Goal: Task Accomplishment & Management: Complete application form

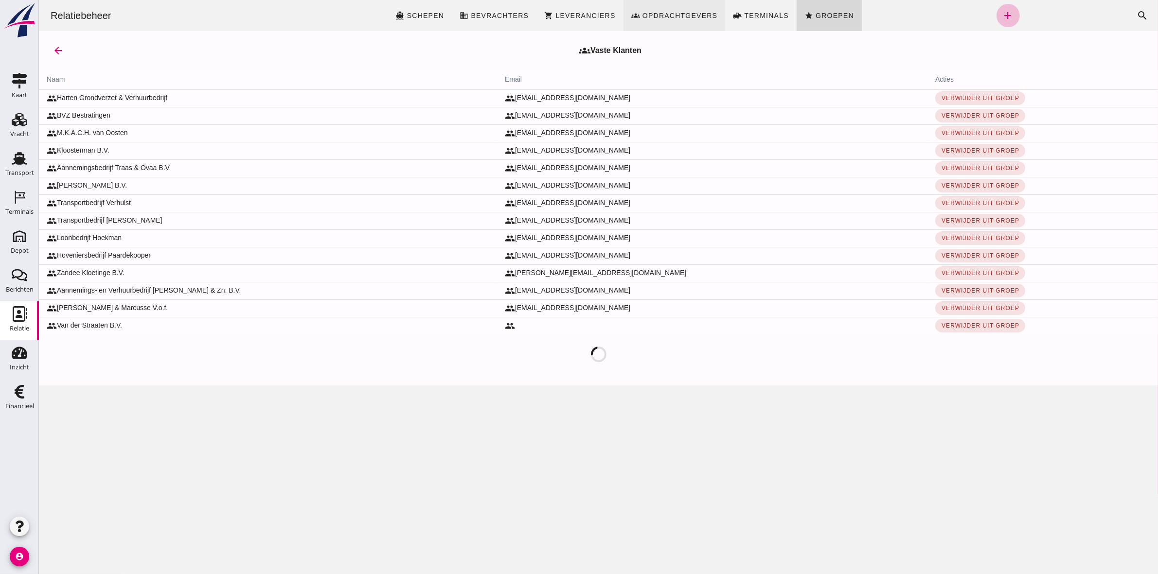
click at [672, 18] on span "Opdrachtgevers" at bounding box center [679, 16] width 76 height 8
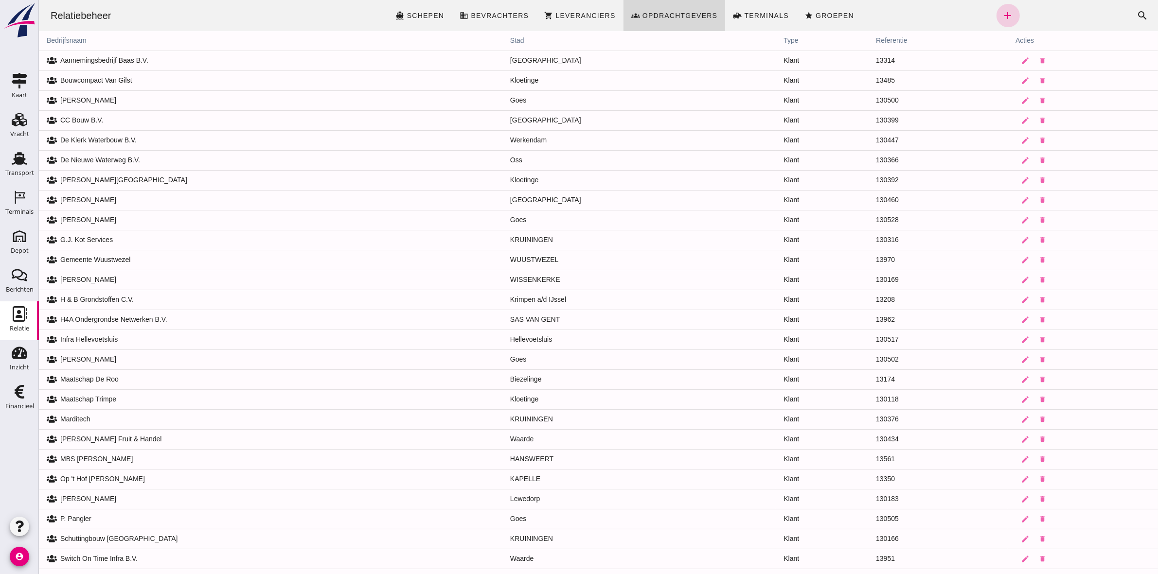
click at [1011, 11] on link "add" at bounding box center [1007, 15] width 23 height 23
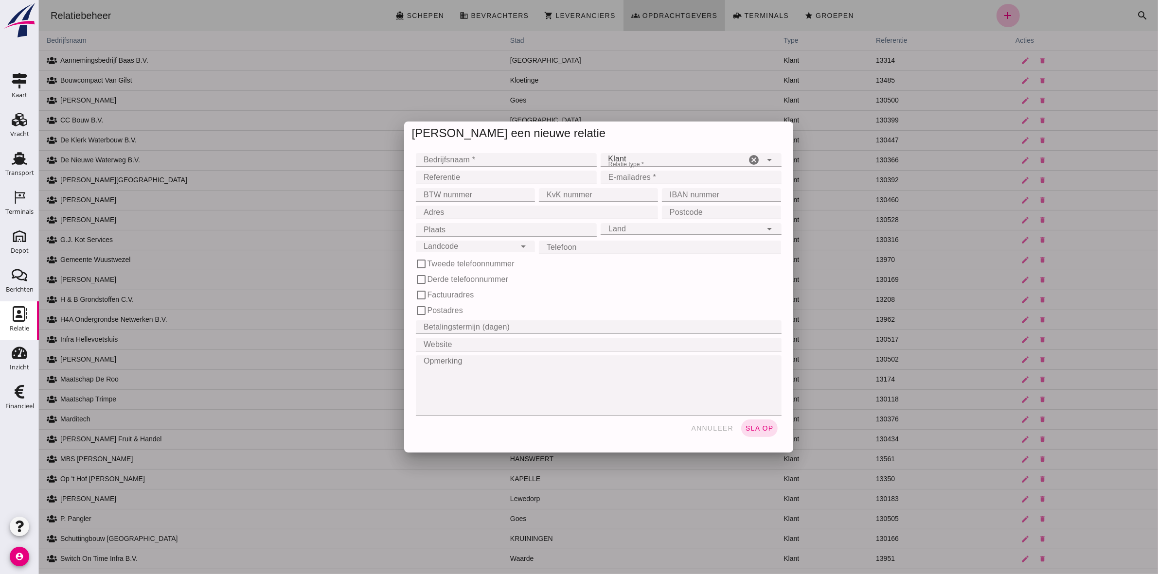
click at [438, 162] on input "Bedrijfsnaam *" at bounding box center [502, 160] width 175 height 14
type input "WB dienstverlening en handel"
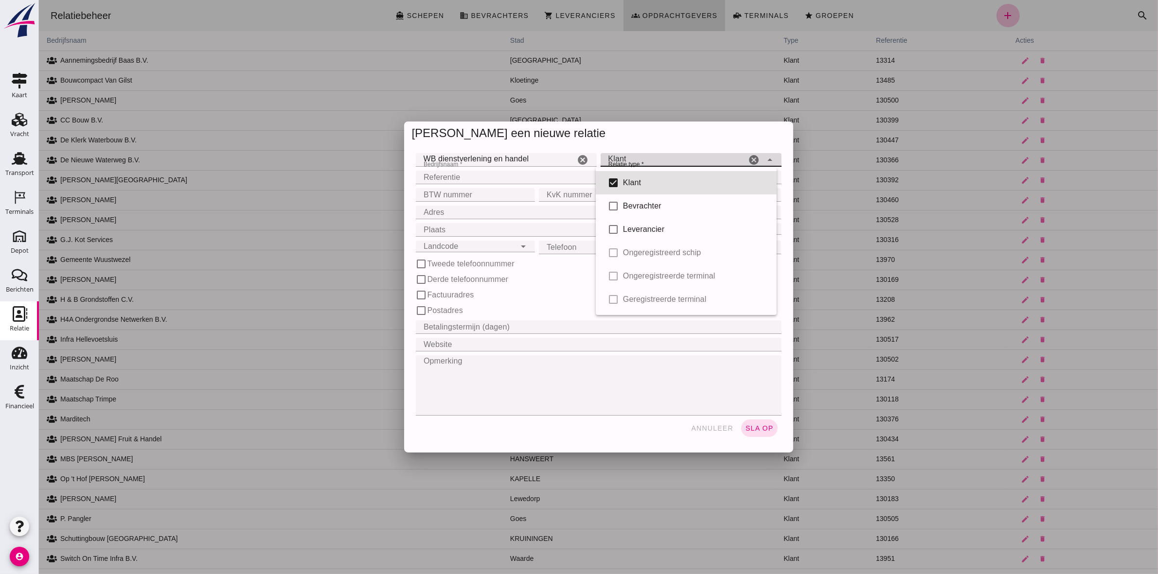
click at [665, 156] on div "Klant client" at bounding box center [673, 160] width 146 height 14
click at [663, 156] on div "Klant client" at bounding box center [673, 160] width 146 height 14
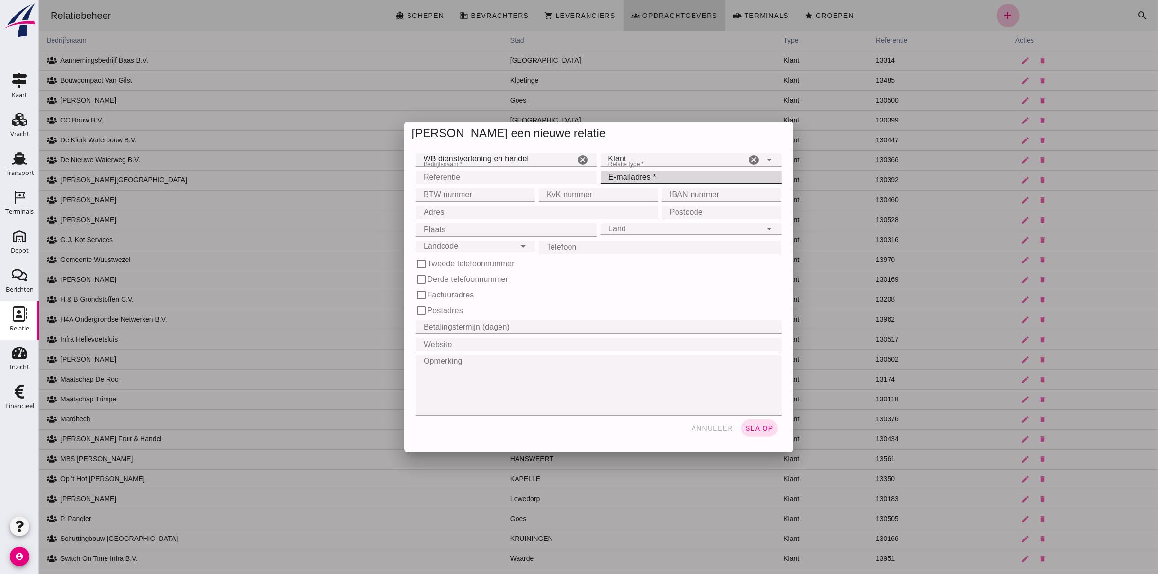
click at [690, 176] on input "E-mailadres *" at bounding box center [687, 178] width 175 height 14
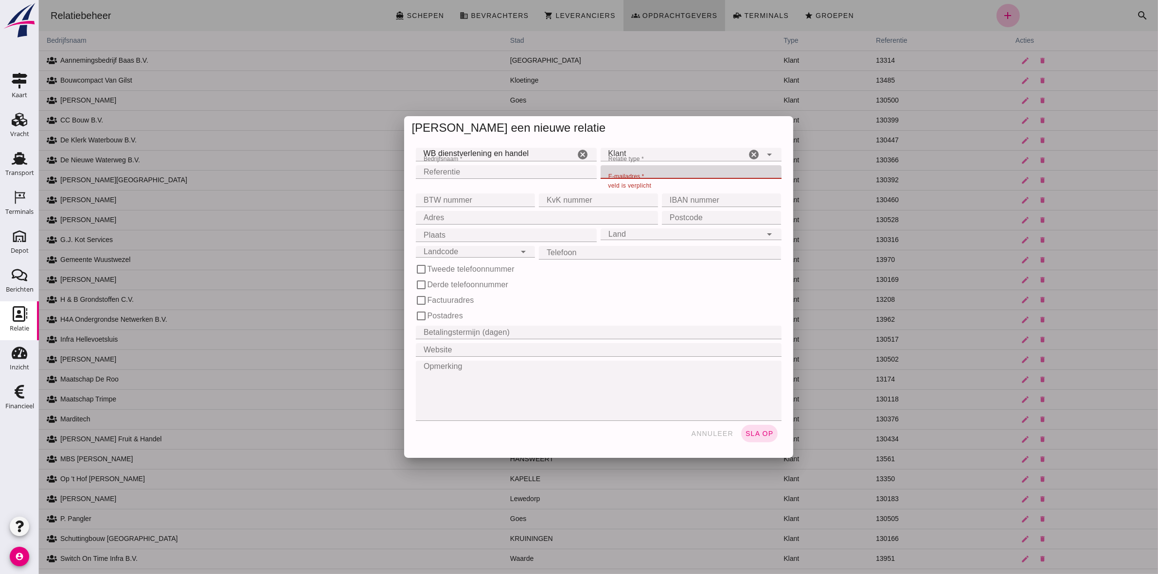
paste input "[EMAIL_ADDRESS][DOMAIN_NAME]"
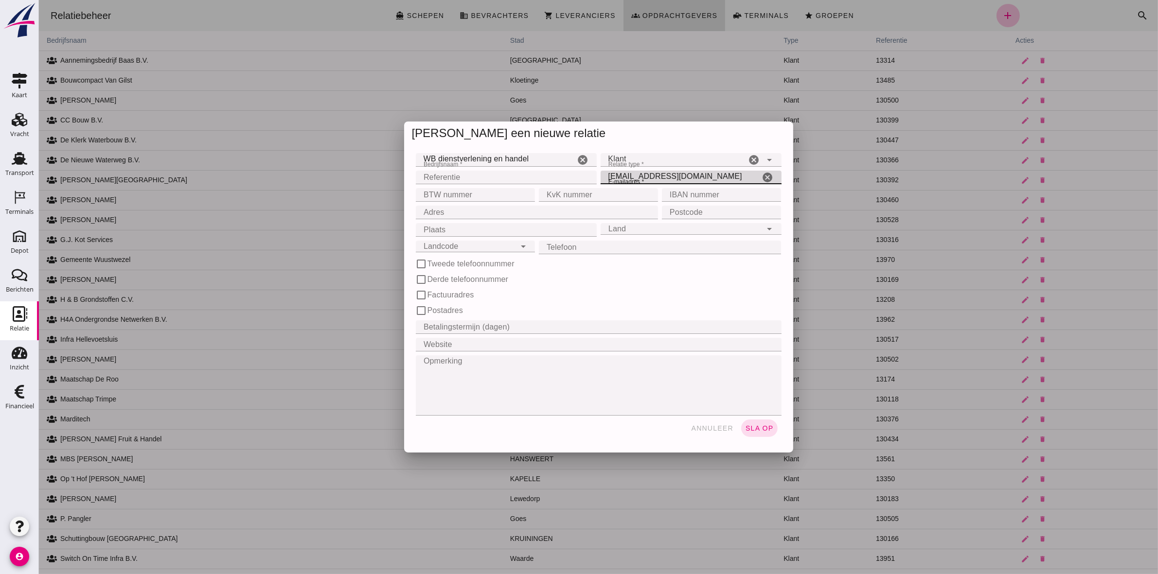
type input "[EMAIL_ADDRESS][DOMAIN_NAME]"
click at [598, 194] on input "KvK nummer" at bounding box center [594, 195] width 113 height 14
paste input "84372540"
type input "84372540"
paste input "NL 003954632B13"
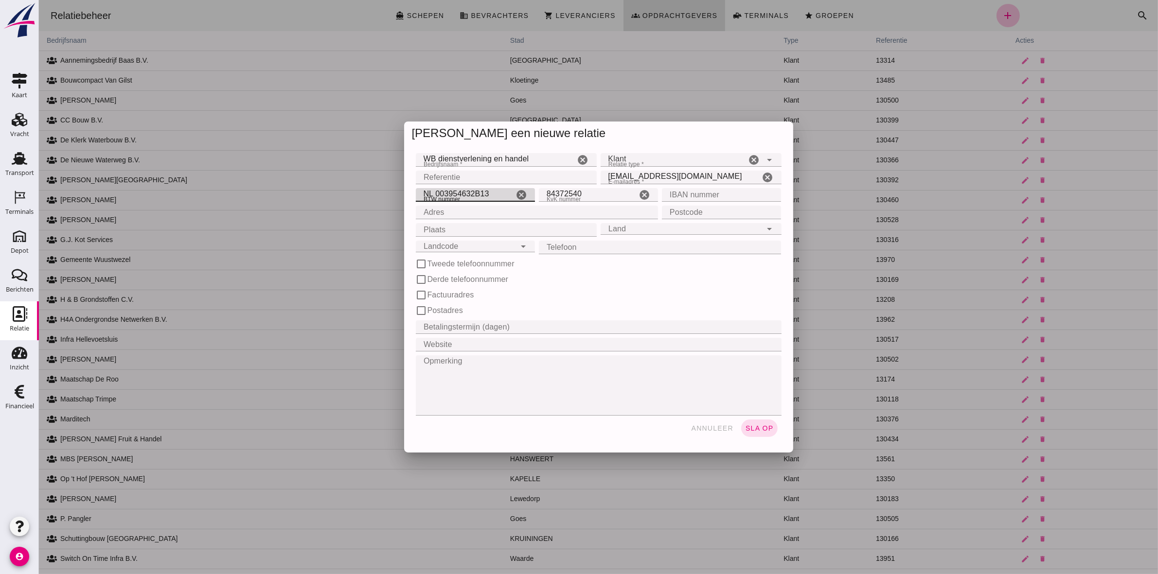
type input "NL 003954632B13"
click at [659, 305] on div "check_box_outline_blank Postadres" at bounding box center [598, 311] width 366 height 12
click at [456, 214] on input "Adres" at bounding box center [533, 213] width 237 height 14
paste input "[STREET_ADDRESS]"
type input "[STREET_ADDRESS]"
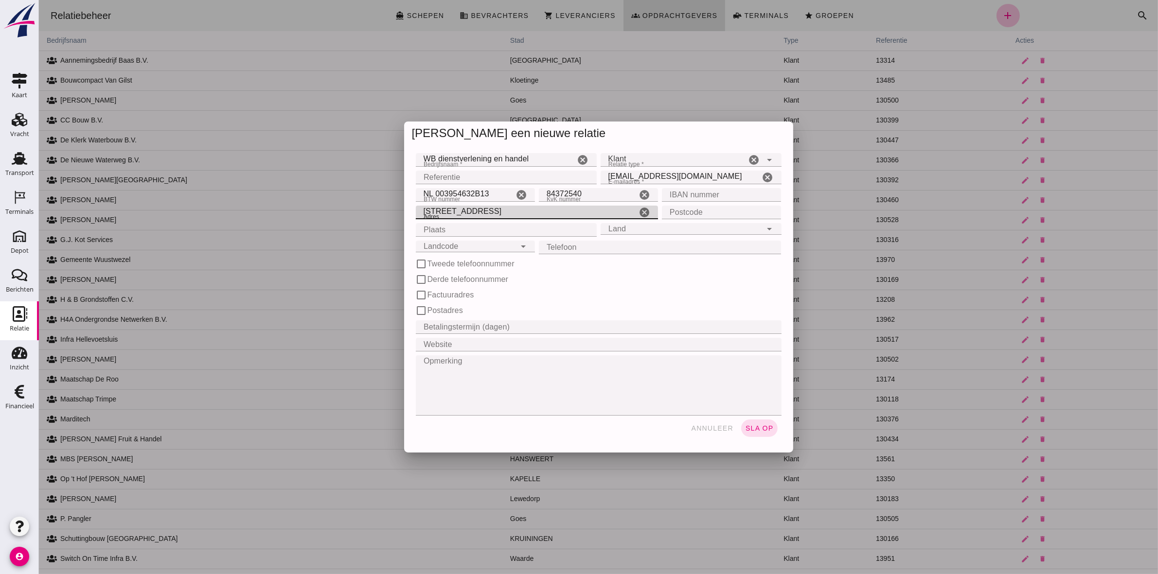
click at [752, 208] on input "Postcode" at bounding box center [717, 213] width 113 height 14
paste input "4698 PM"
type input "4698 PM"
click at [533, 226] on input "Plaats" at bounding box center [502, 230] width 175 height 14
drag, startPoint x: 476, startPoint y: 234, endPoint x: 479, endPoint y: 228, distance: 7.4
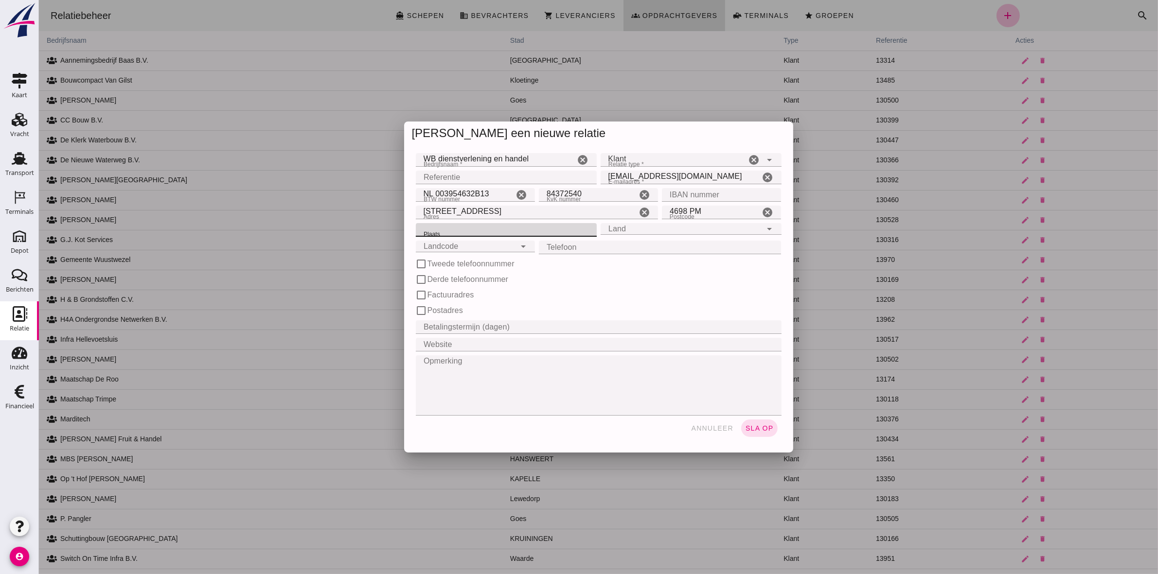
paste input "Oud-vossemeer"
type input "Oud-vossemeer"
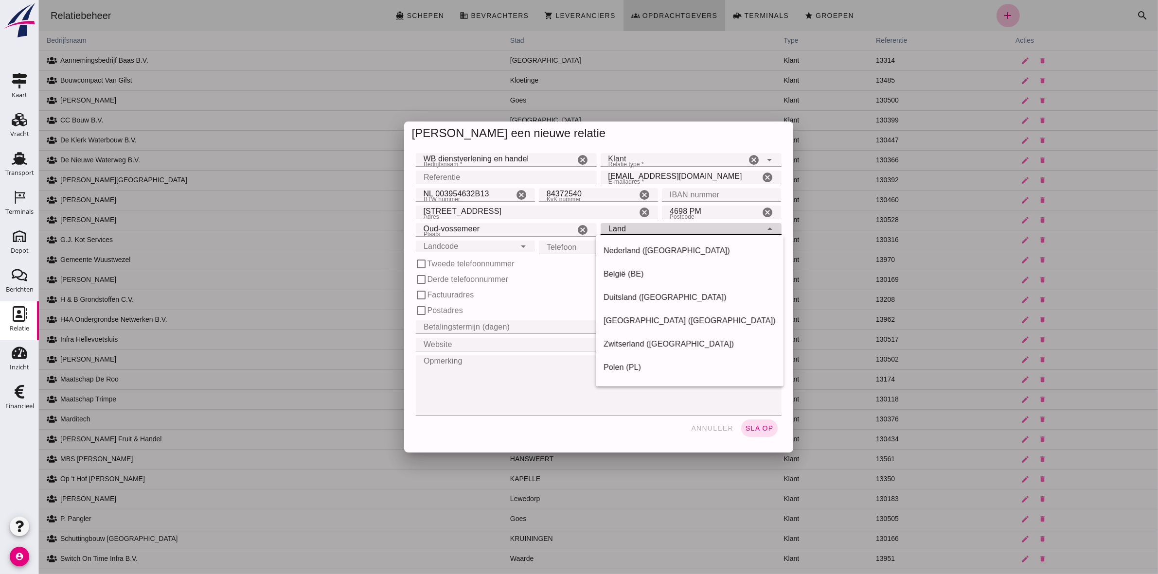
click at [672, 224] on input "Land" at bounding box center [680, 223] width 161 height 12
click at [664, 247] on div "Nederland ([GEOGRAPHIC_DATA])" at bounding box center [689, 251] width 172 height 12
type input "Nederland ([GEOGRAPHIC_DATA])"
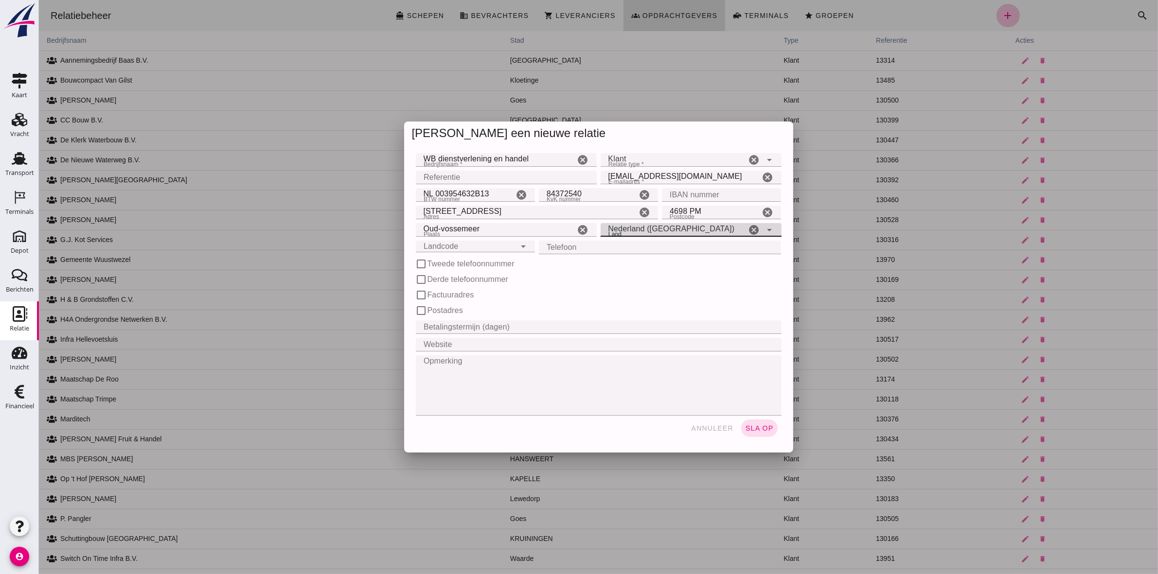
click at [481, 250] on div "Landcode Landcode" at bounding box center [465, 247] width 100 height 12
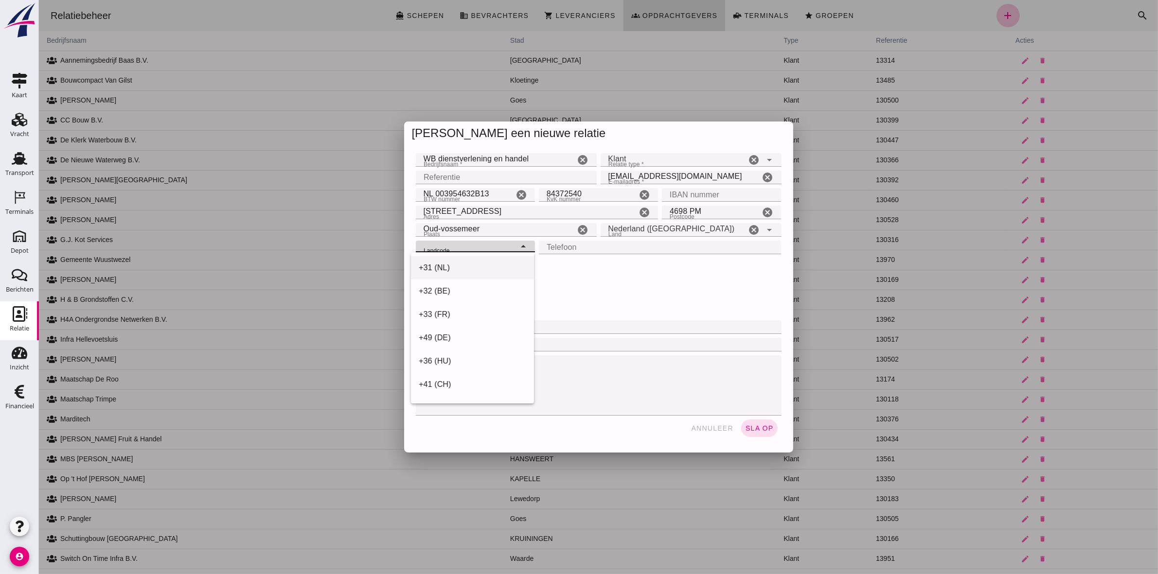
click at [484, 264] on div "+31 (NL)" at bounding box center [471, 268] width 107 height 12
type input "+31 (NL)"
drag, startPoint x: 661, startPoint y: 254, endPoint x: 664, endPoint y: 247, distance: 7.7
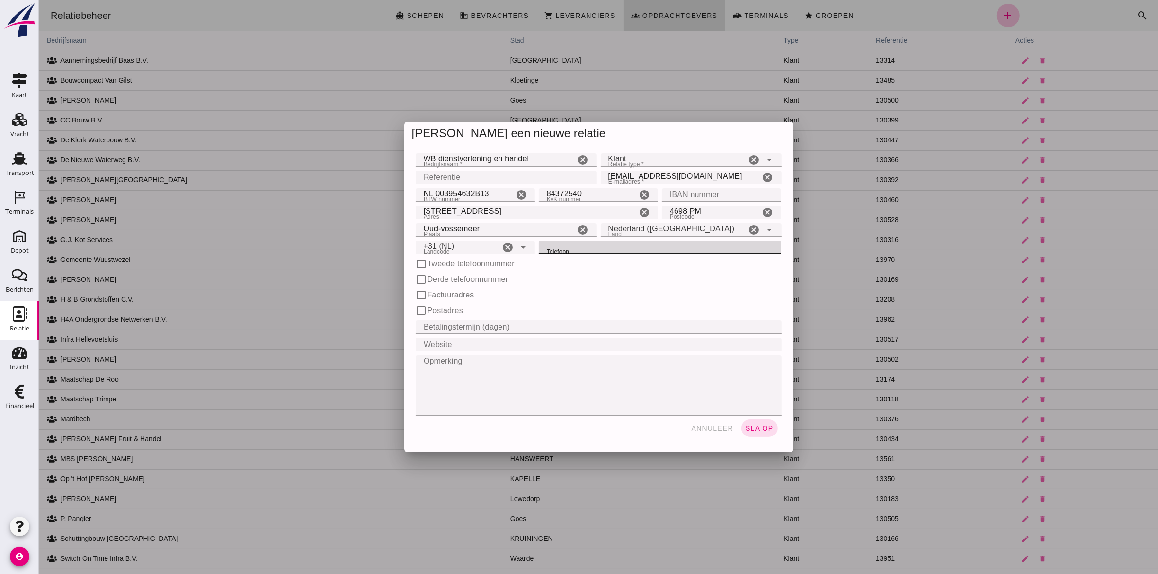
paste input "06-41568979"
click at [557, 244] on input "06-41568979" at bounding box center [648, 248] width 221 height 14
type input "0641568979"
click at [747, 430] on span "sla op" at bounding box center [758, 428] width 29 height 8
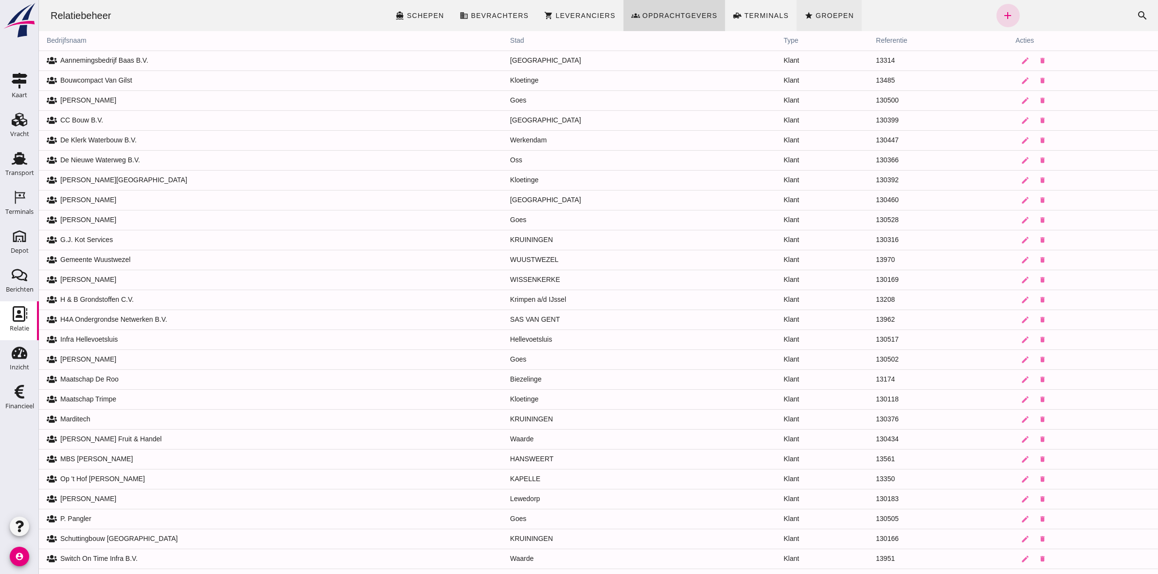
click at [852, 9] on link "star Groepen" at bounding box center [828, 15] width 65 height 31
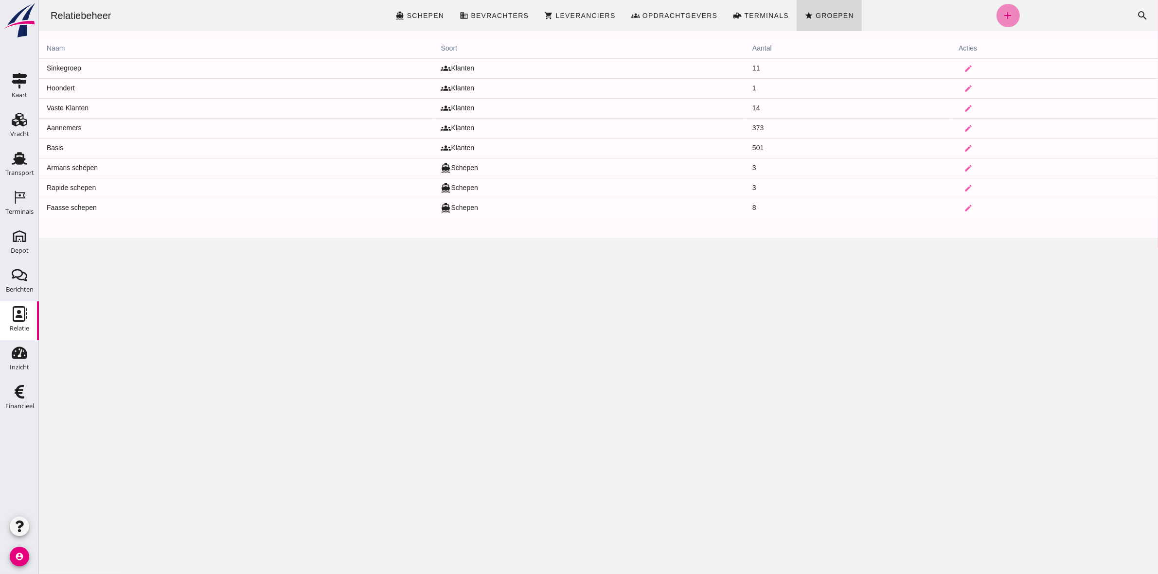
click at [1004, 17] on icon "add" at bounding box center [1008, 16] width 12 height 12
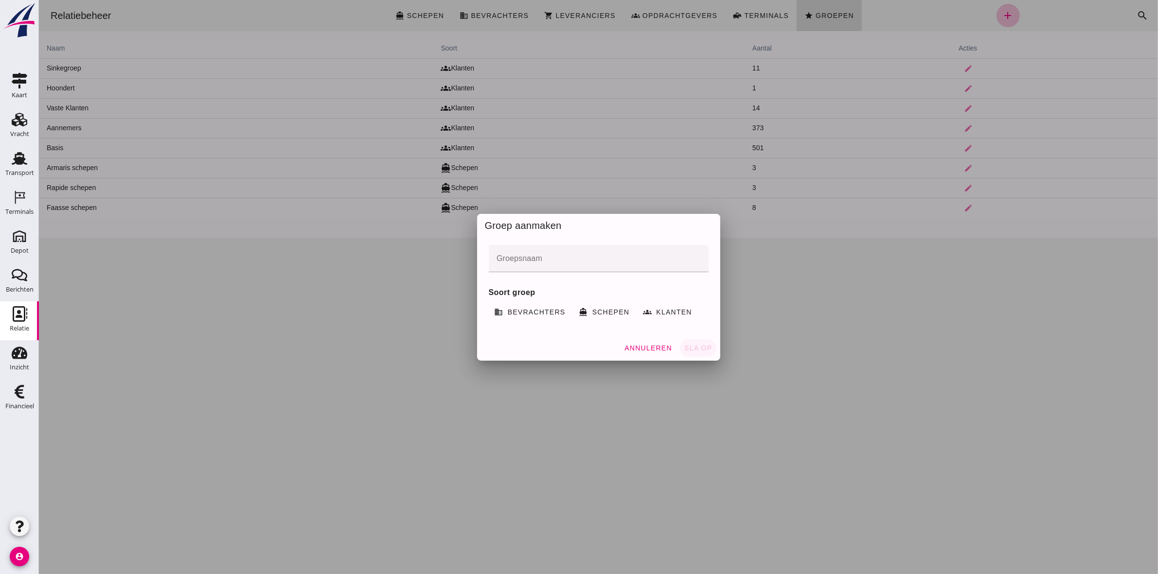
click at [630, 347] on span "Annuleren" at bounding box center [647, 348] width 48 height 8
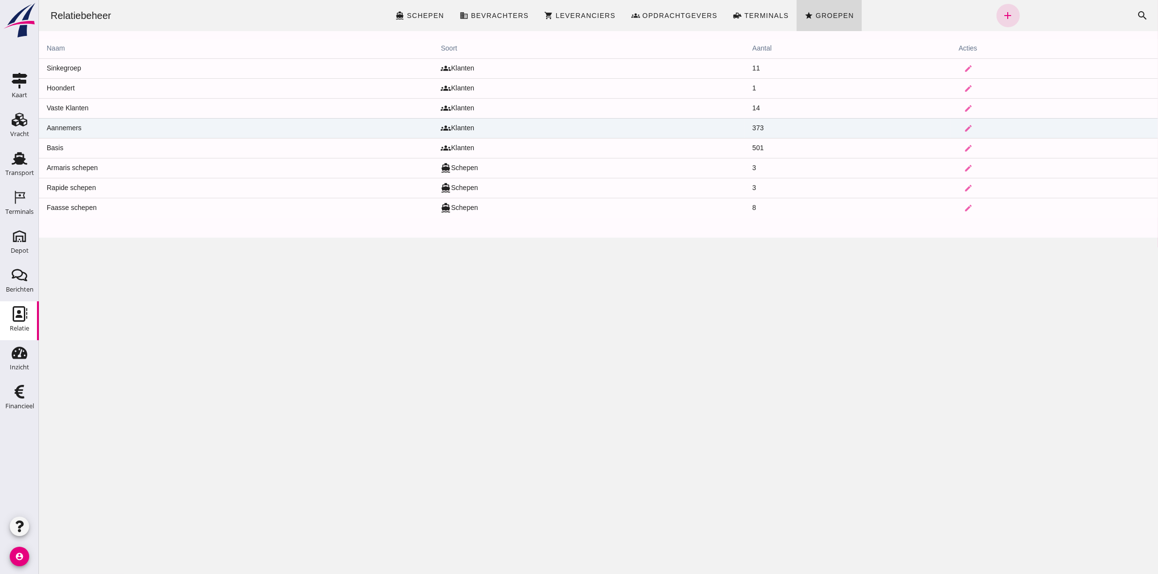
click at [64, 127] on td "Aannemers" at bounding box center [235, 128] width 394 height 20
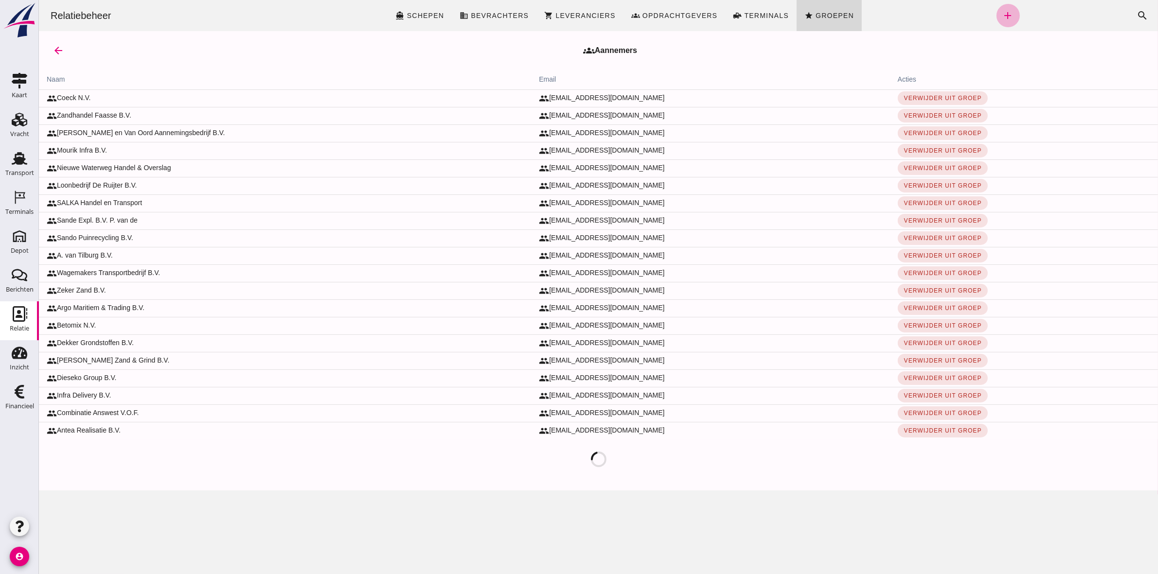
click at [1002, 10] on icon "add" at bounding box center [1008, 16] width 12 height 12
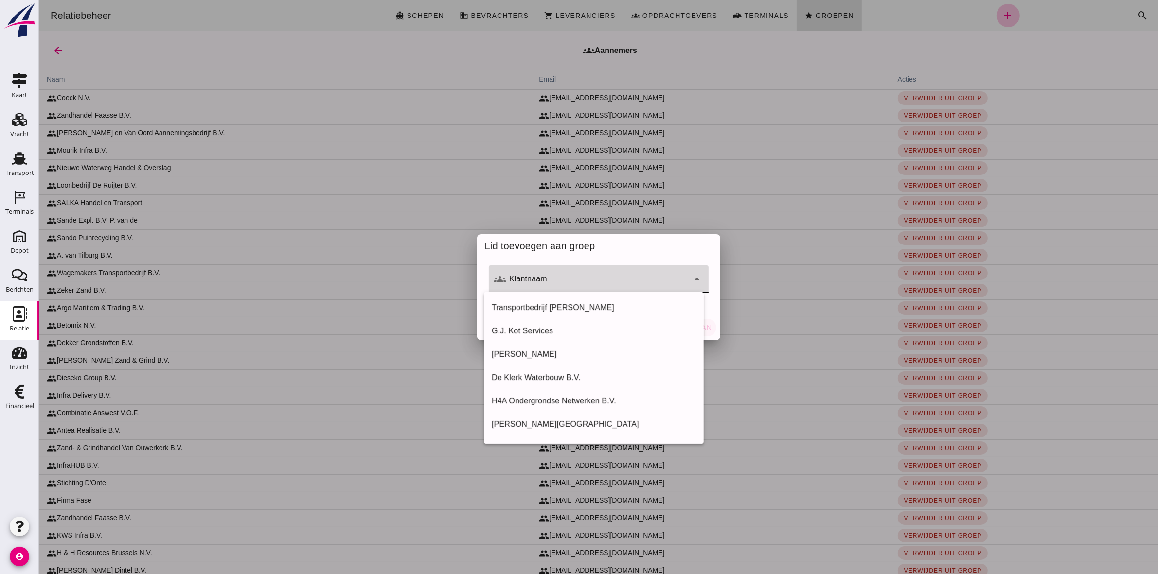
click at [541, 283] on input "Klantnaam" at bounding box center [597, 284] width 183 height 12
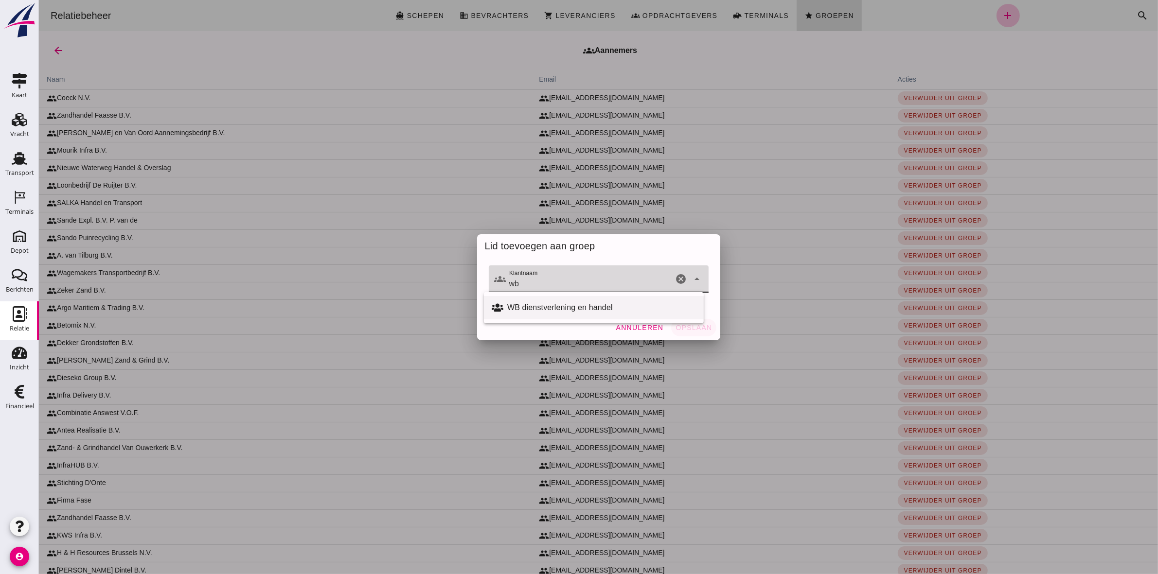
click at [578, 309] on div "WB dienstverlening en handel" at bounding box center [601, 308] width 189 height 12
type input "WB dienstverlening en handel"
click at [684, 328] on span "Opslaan" at bounding box center [692, 328] width 37 height 8
